Goal: Information Seeking & Learning: Learn about a topic

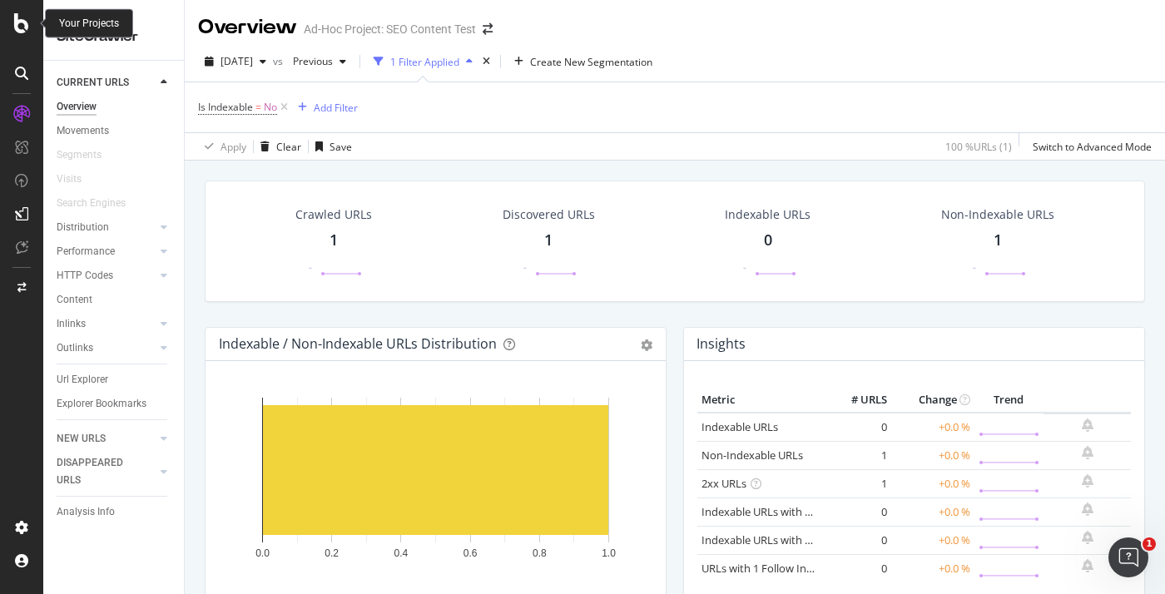
click at [26, 28] on icon at bounding box center [21, 23] width 15 height 20
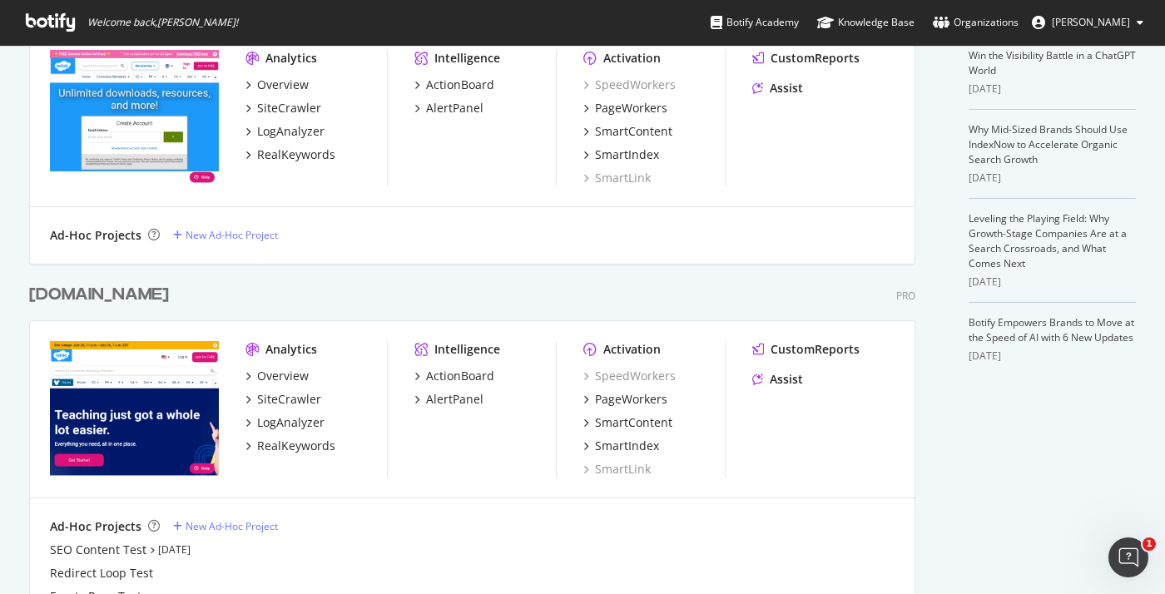
scroll to position [444, 0]
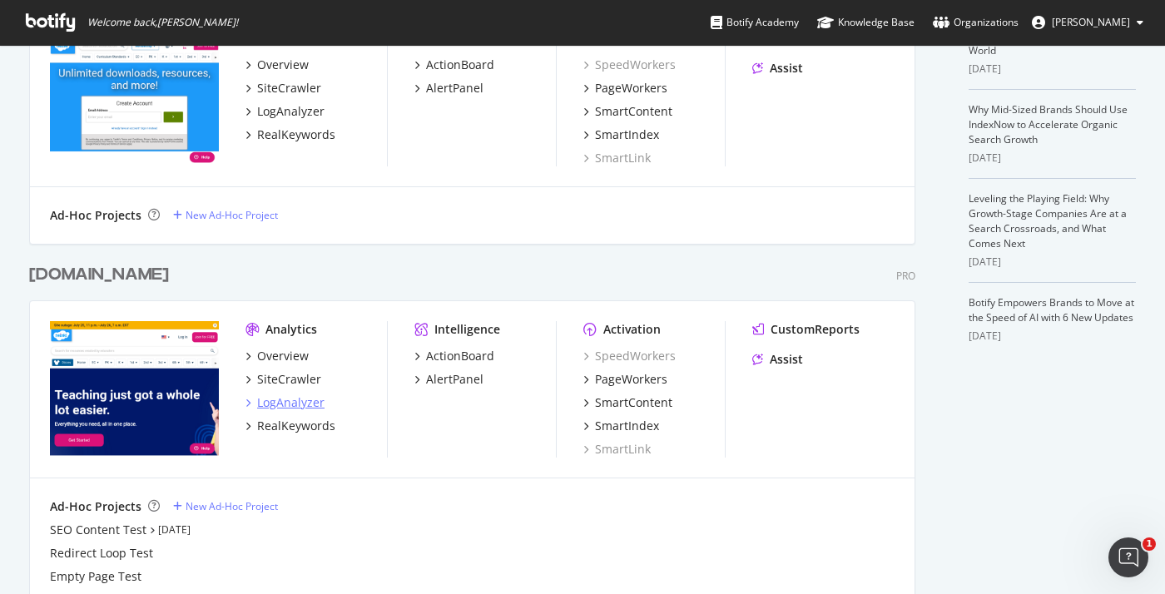
click at [295, 403] on div "LogAnalyzer" at bounding box center [290, 402] width 67 height 17
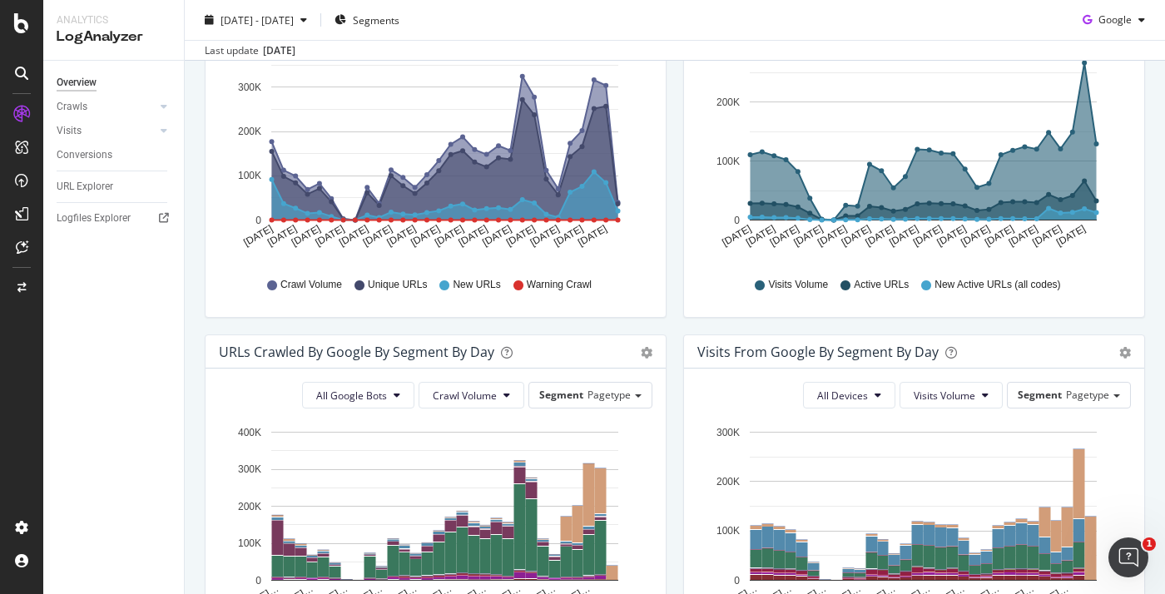
scroll to position [359, 0]
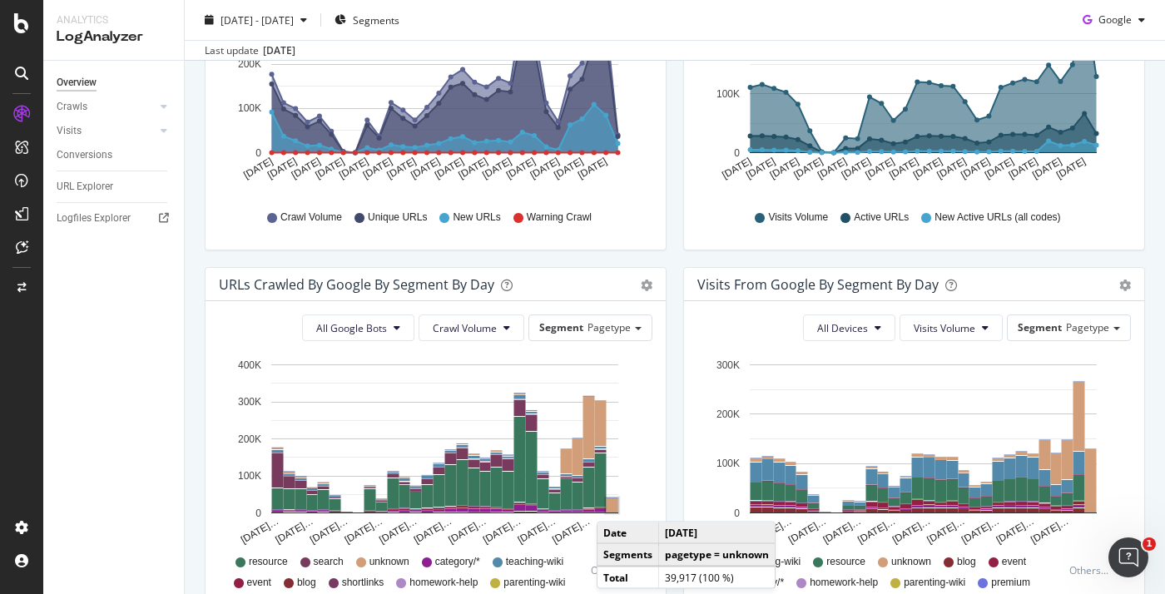
click at [613, 505] on rect "A chart." at bounding box center [613, 505] width 12 height 14
